Goal: Information Seeking & Learning: Find specific fact

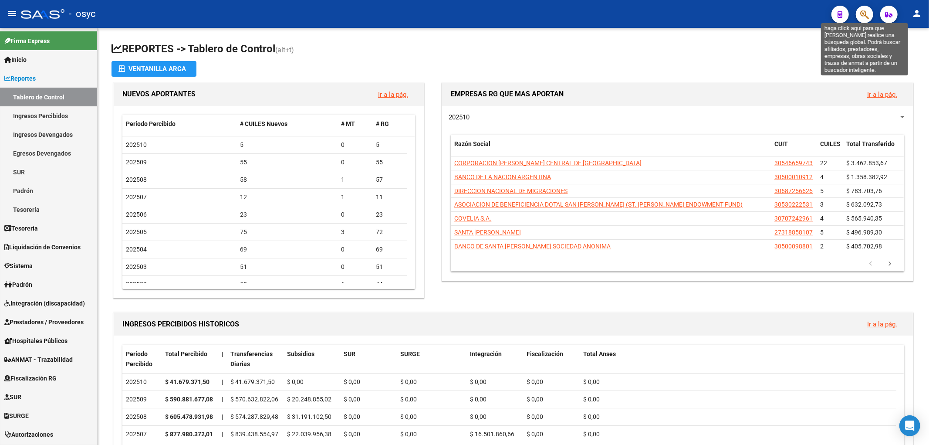
click at [865, 11] on icon "button" at bounding box center [864, 15] width 9 height 10
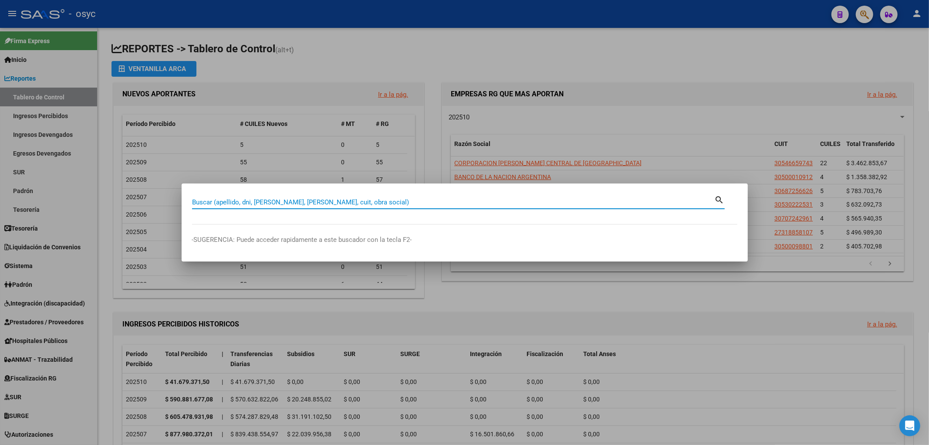
click at [320, 199] on input "Buscar (apellido, dni, [PERSON_NAME], [PERSON_NAME], cuit, obra social)" at bounding box center [453, 202] width 522 height 8
type input "25364652"
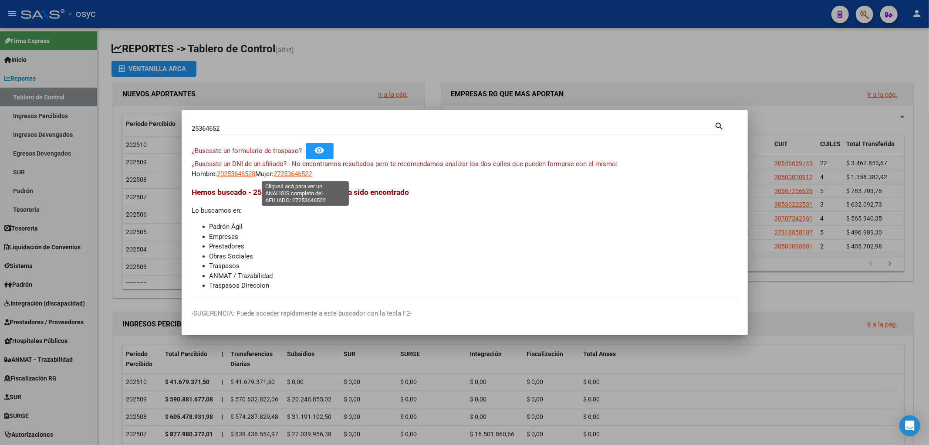
click at [312, 175] on span "27253646522" at bounding box center [293, 174] width 38 height 8
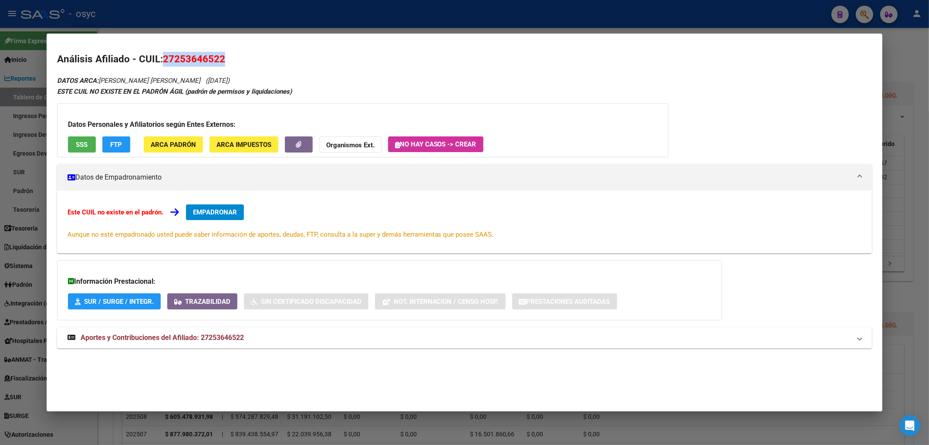
drag, startPoint x: 162, startPoint y: 58, endPoint x: 228, endPoint y: 66, distance: 66.2
click at [228, 66] on h2 "Análisis Afiliado - CUIL: 27253646522" at bounding box center [464, 59] width 815 height 15
copy span "27253646522"
click at [122, 137] on button "FTP" at bounding box center [116, 144] width 28 height 16
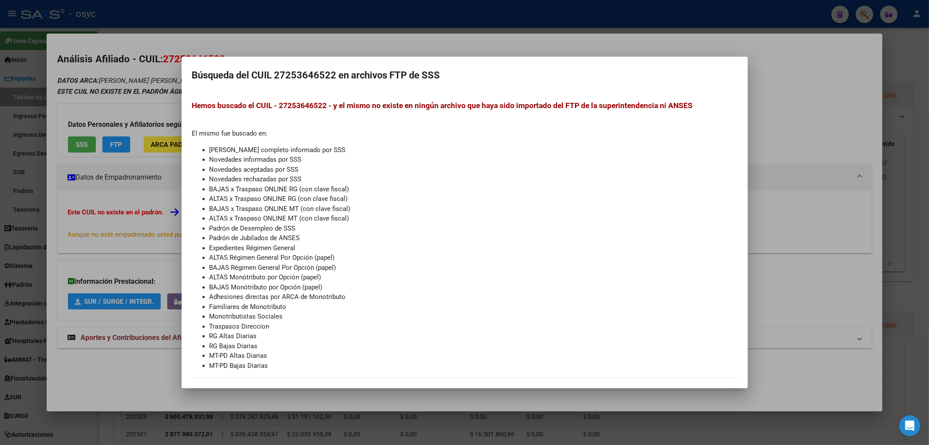
click at [395, 23] on div at bounding box center [464, 222] width 929 height 445
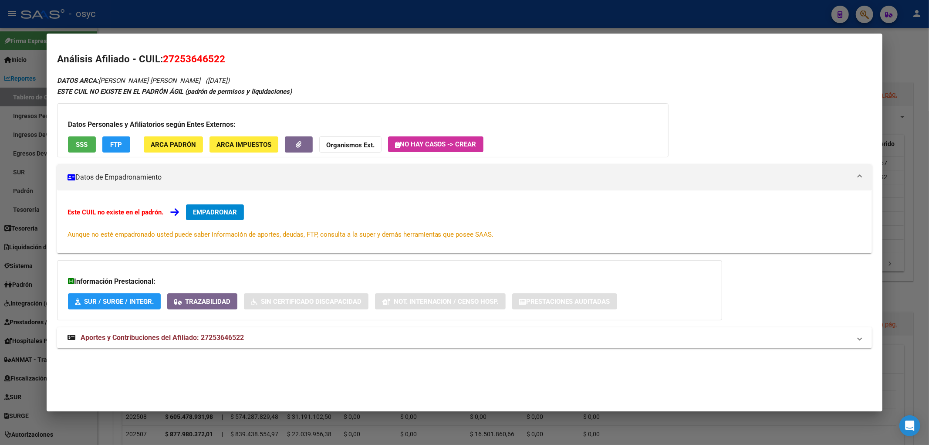
click at [861, 19] on div at bounding box center [464, 222] width 929 height 445
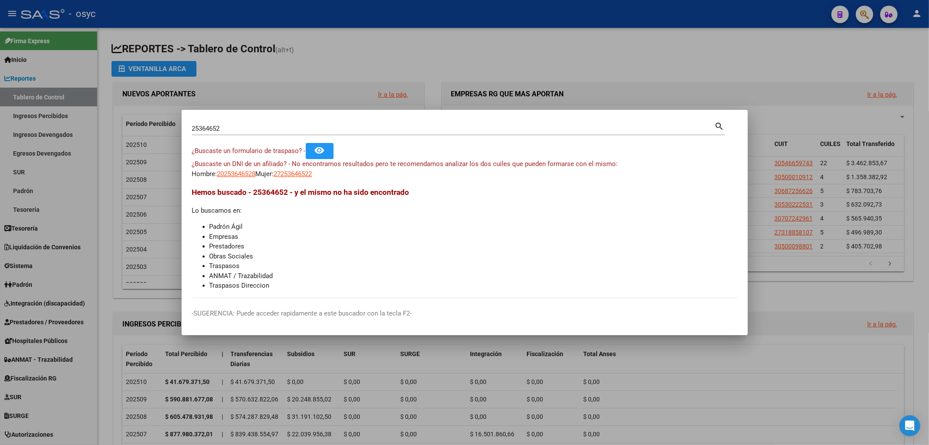
click at [861, 19] on div at bounding box center [464, 222] width 929 height 445
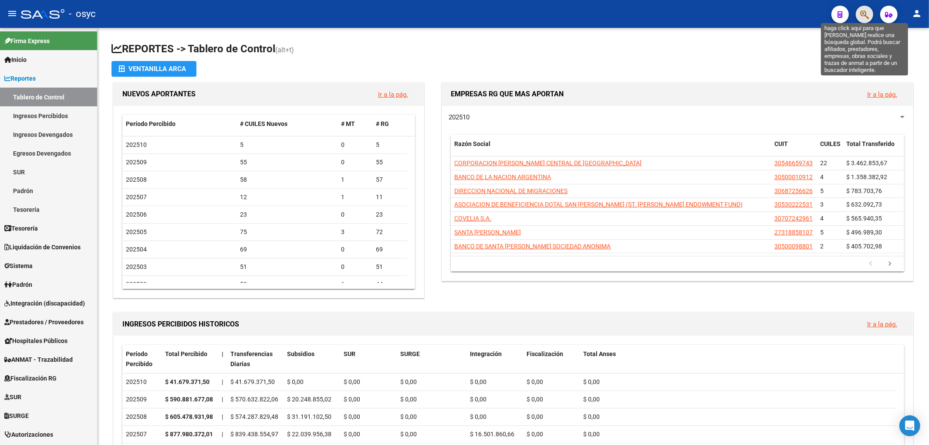
click at [861, 17] on icon "button" at bounding box center [864, 15] width 9 height 10
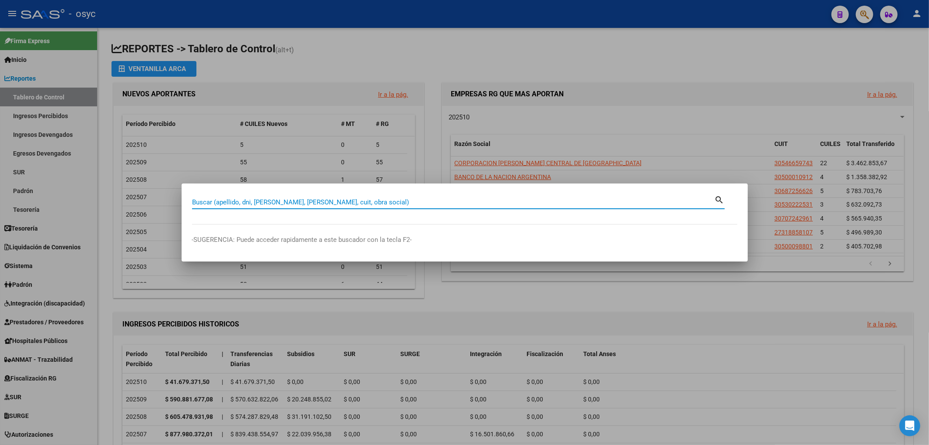
click at [370, 199] on input "Buscar (apellido, dni, [PERSON_NAME], [PERSON_NAME], cuit, obra social)" at bounding box center [453, 202] width 522 height 8
type input "25364652"
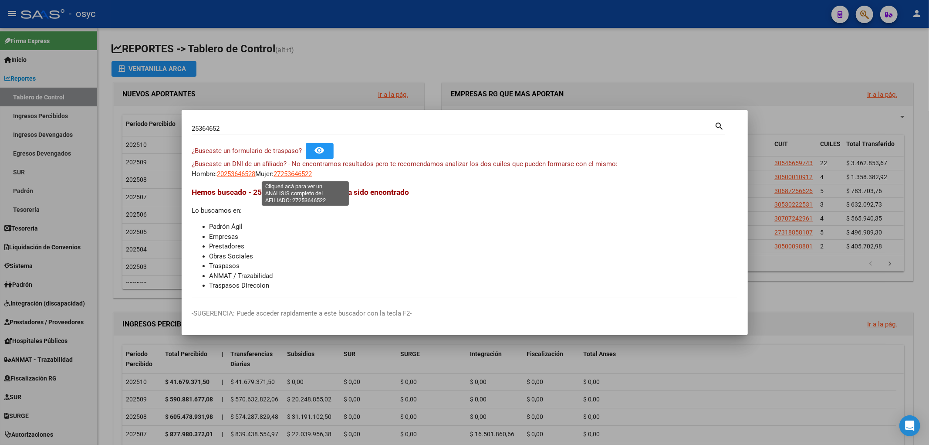
click at [312, 171] on span "27253646522" at bounding box center [293, 174] width 38 height 8
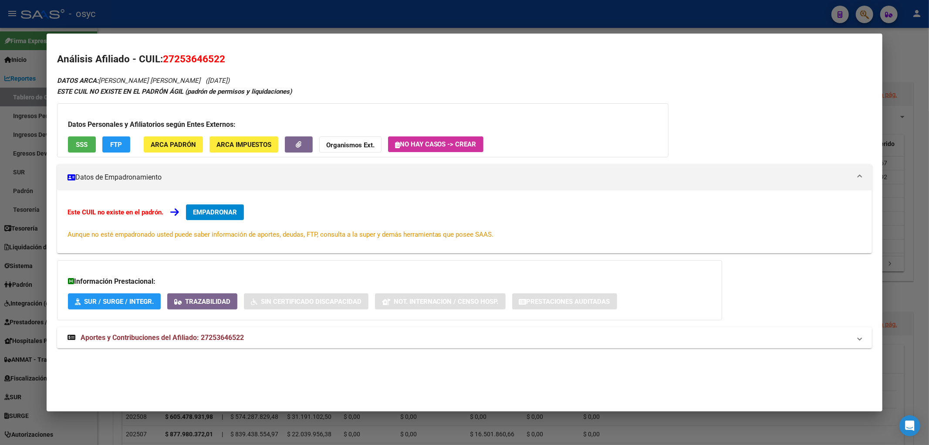
click at [235, 14] on div at bounding box center [464, 222] width 929 height 445
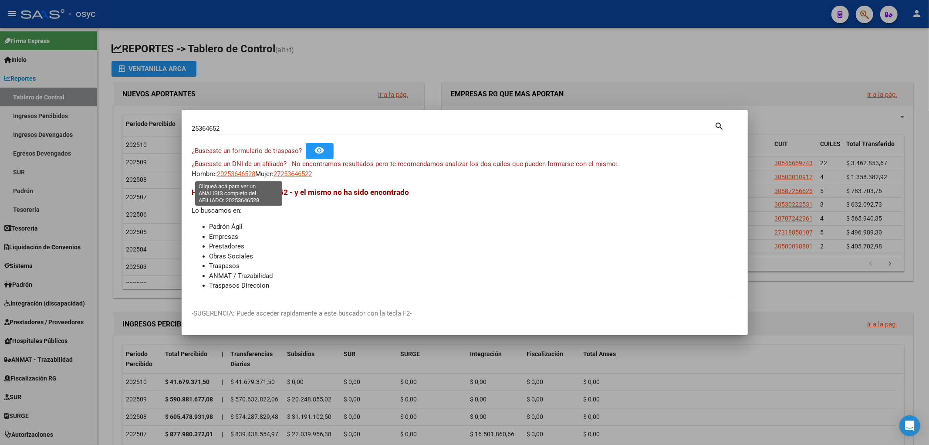
click at [246, 170] on span "20253646528" at bounding box center [236, 174] width 38 height 8
type textarea "20253646528"
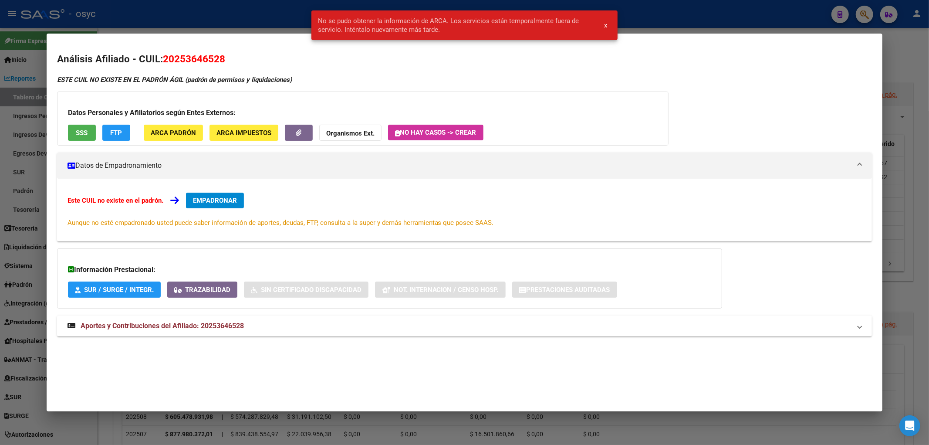
click at [285, 20] on div at bounding box center [464, 222] width 929 height 445
